Goal: Task Accomplishment & Management: Understand process/instructions

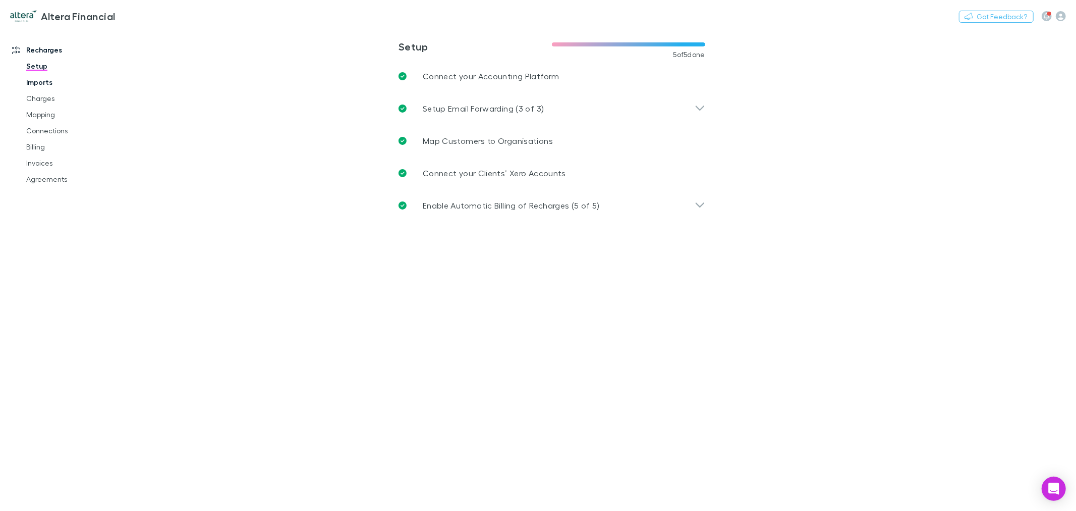
click at [55, 88] on link "Imports" at bounding box center [77, 82] width 123 height 16
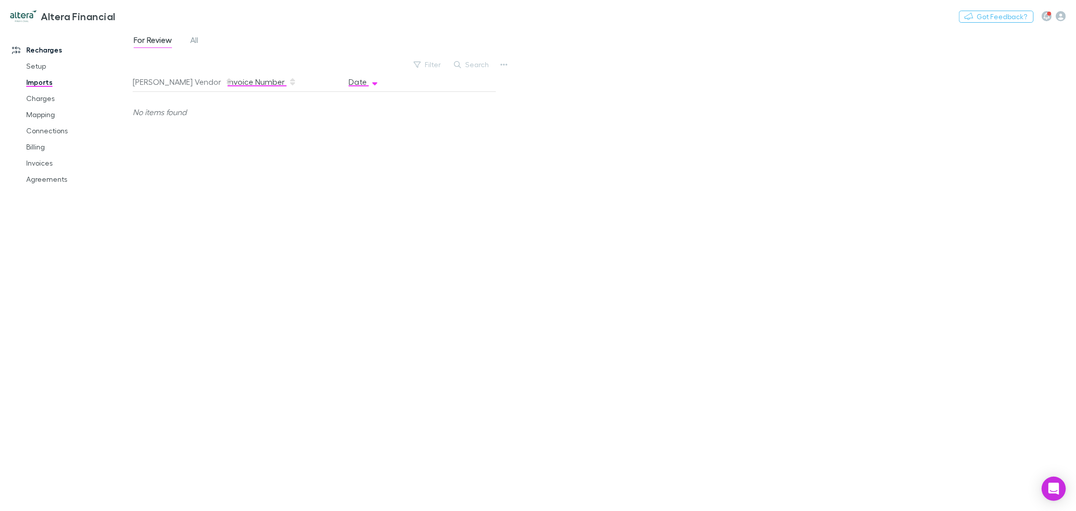
click at [239, 84] on button "Invoice Number" at bounding box center [262, 82] width 69 height 20
click at [167, 77] on button "[PERSON_NAME] Vendor" at bounding box center [183, 82] width 100 height 20
click at [194, 35] on span "All" at bounding box center [194, 41] width 8 height 13
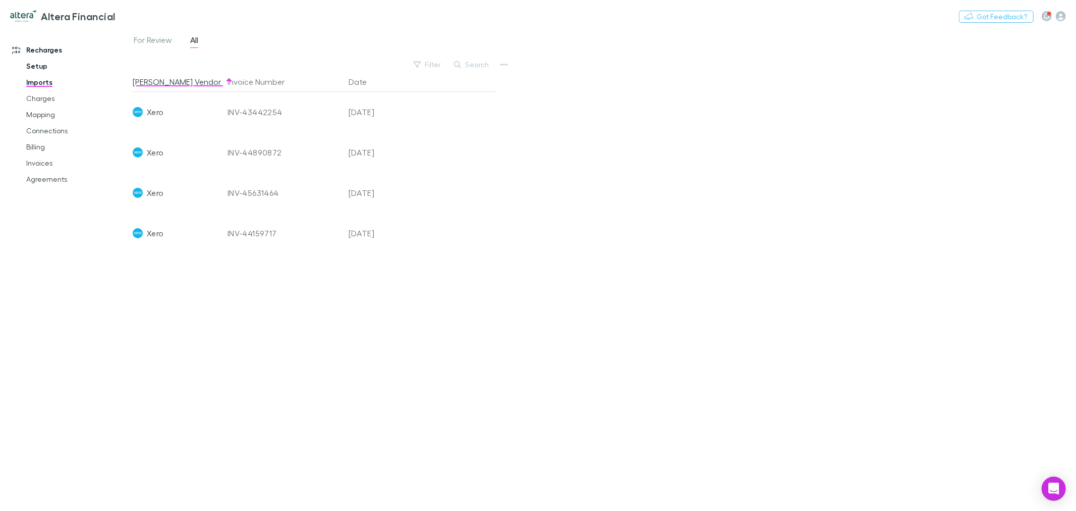
click at [45, 68] on link "Setup" at bounding box center [77, 66] width 123 height 16
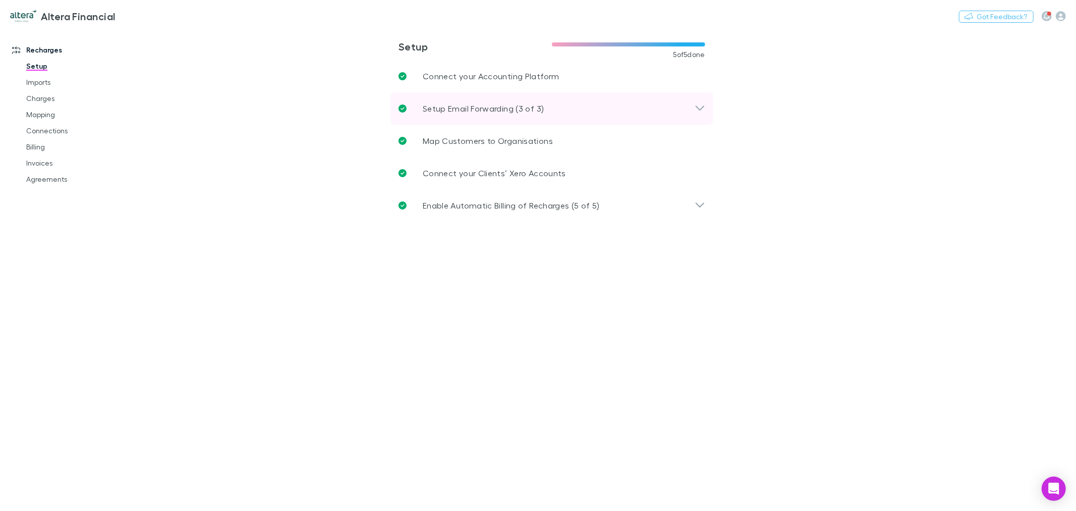
click at [498, 106] on p "Setup Email Forwarding (3 of 3)" at bounding box center [483, 108] width 121 height 12
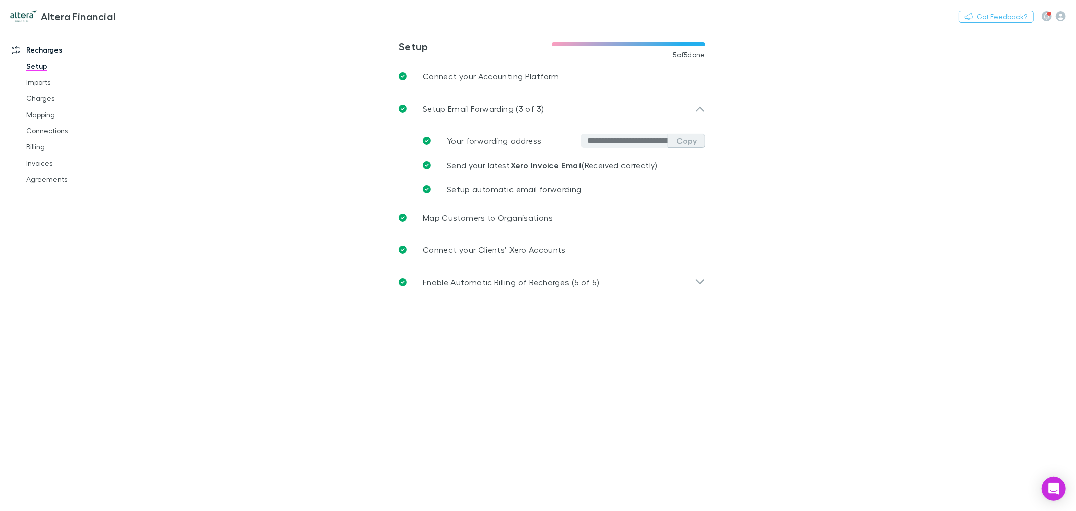
click at [691, 143] on button "Copy" at bounding box center [686, 141] width 37 height 14
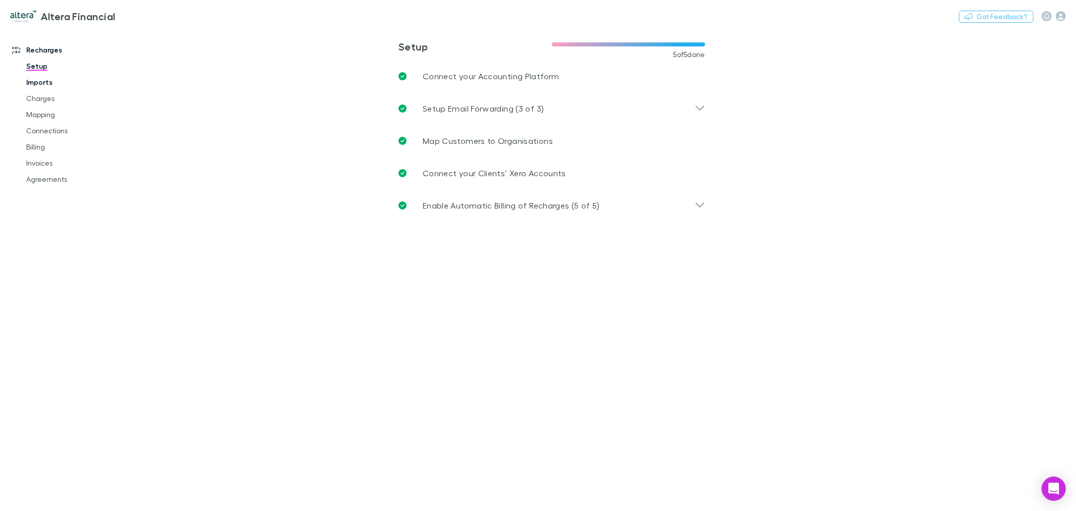
click at [54, 81] on link "Imports" at bounding box center [77, 82] width 123 height 16
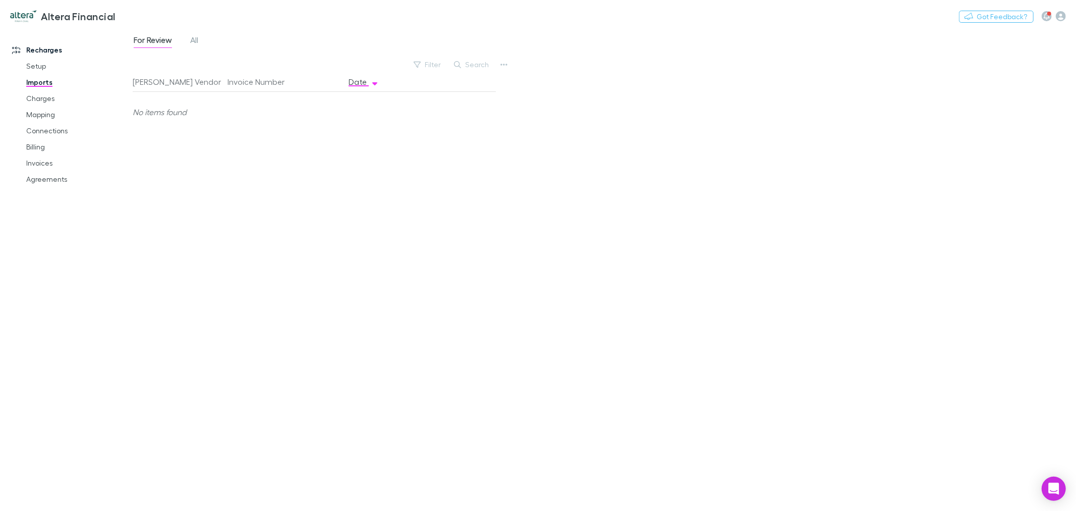
click at [201, 38] on div "For Review All" at bounding box center [170, 41] width 75 height 16
click at [198, 39] on span "All" at bounding box center [194, 41] width 8 height 13
click at [48, 101] on link "Charges" at bounding box center [77, 98] width 123 height 16
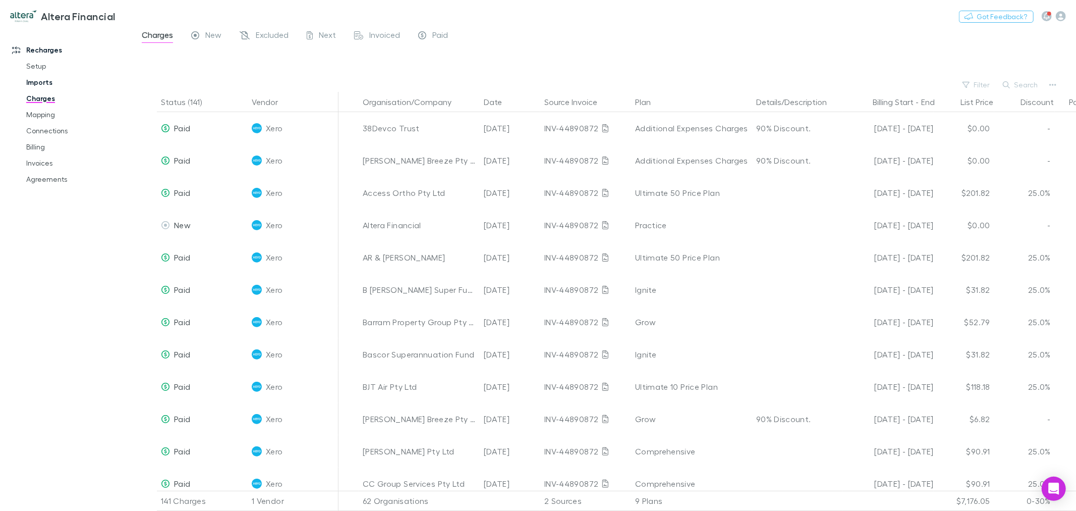
click at [52, 80] on link "Imports" at bounding box center [77, 82] width 123 height 16
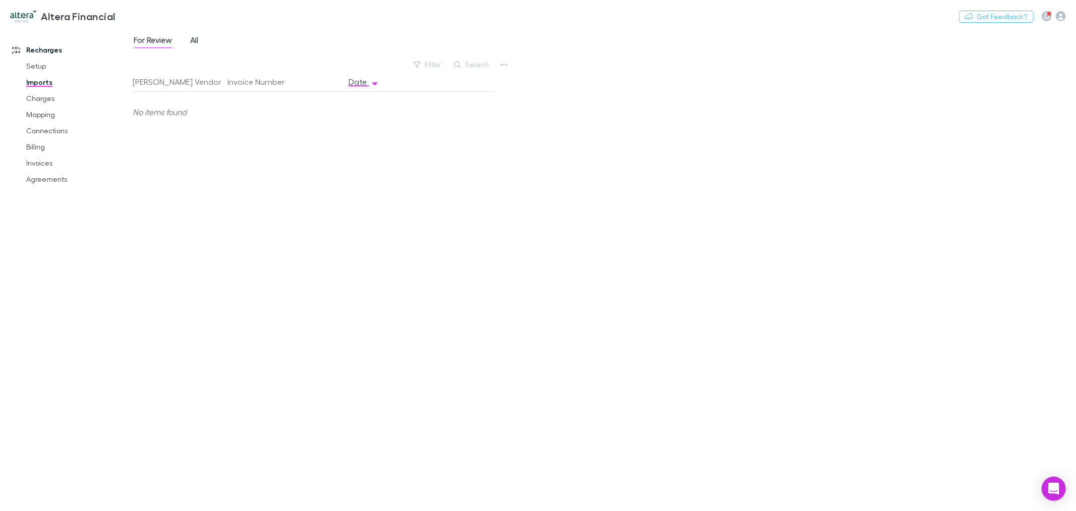
click at [193, 46] on span "All" at bounding box center [194, 41] width 8 height 13
drag, startPoint x: 355, startPoint y: 276, endPoint x: 364, endPoint y: 278, distance: 9.8
click at [364, 277] on div "-" at bounding box center [375, 273] width 61 height 40
click at [364, 278] on div "-" at bounding box center [375, 273] width 61 height 40
